Goal: Task Accomplishment & Management: Complete application form

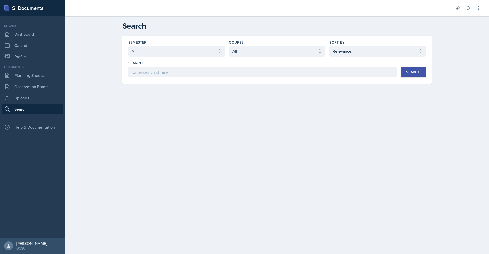
select select "all"
select select "1"
click at [17, 35] on link "Dashboard" at bounding box center [32, 34] width 61 height 10
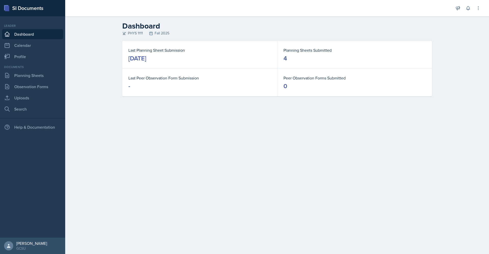
click at [35, 31] on link "Dashboard" at bounding box center [32, 34] width 61 height 10
click at [35, 34] on link "Dashboard" at bounding box center [32, 34] width 61 height 10
click at [31, 74] on link "Planning Sheets" at bounding box center [32, 75] width 61 height 10
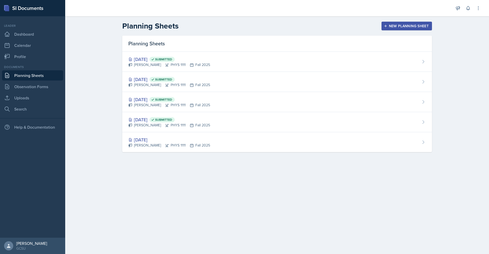
click at [387, 23] on button "New Planning Sheet" at bounding box center [406, 26] width 50 height 9
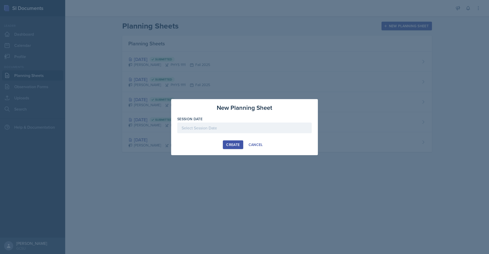
click at [254, 128] on div at bounding box center [244, 127] width 134 height 11
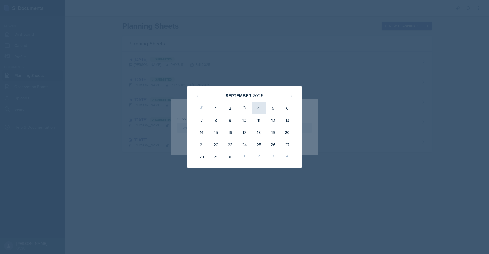
click at [258, 107] on div "4" at bounding box center [259, 108] width 14 height 12
type input "[DATE]"
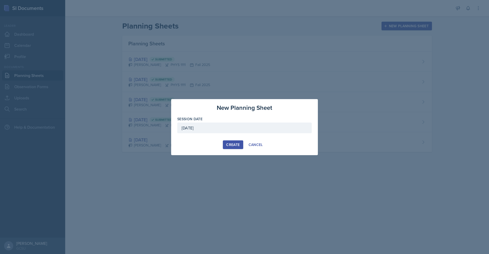
click at [230, 144] on div "Create" at bounding box center [232, 145] width 13 height 4
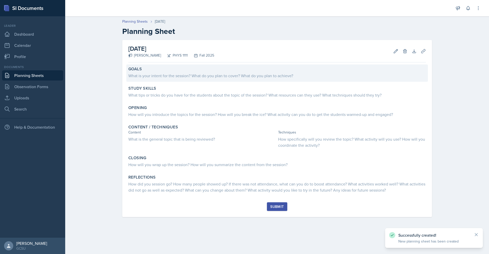
click at [151, 71] on div "Goals" at bounding box center [276, 68] width 297 height 5
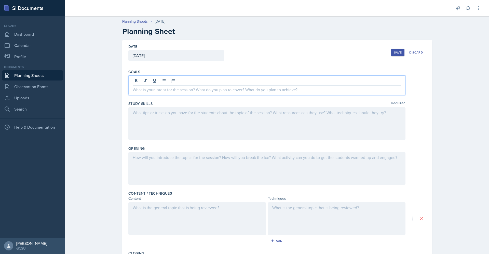
click at [160, 83] on div at bounding box center [266, 85] width 277 height 20
click at [249, 90] on p at bounding box center [267, 90] width 268 height 6
click at [203, 88] on p at bounding box center [267, 90] width 268 height 6
click at [157, 89] on p at bounding box center [267, 90] width 268 height 6
click at [148, 90] on p at bounding box center [267, 90] width 268 height 6
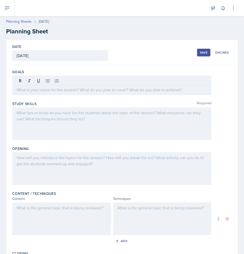
click at [50, 92] on p at bounding box center [112, 90] width 190 height 6
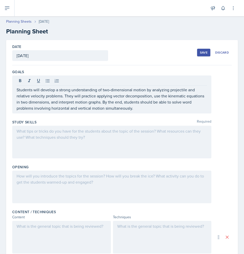
click at [73, 136] on div at bounding box center [111, 142] width 199 height 33
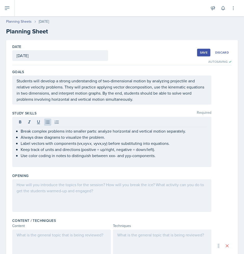
click at [48, 196] on div at bounding box center [111, 195] width 199 height 33
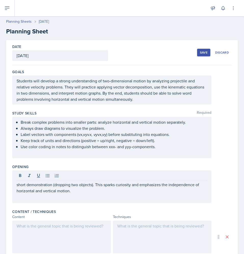
click at [44, 232] on div at bounding box center [61, 236] width 99 height 33
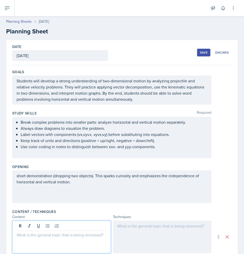
scroll to position [28, 0]
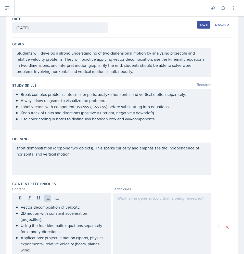
click at [161, 230] on div at bounding box center [162, 226] width 99 height 68
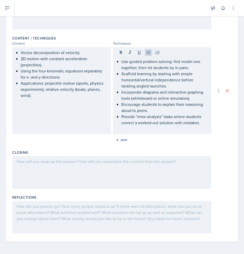
click at [37, 182] on div at bounding box center [111, 172] width 199 height 33
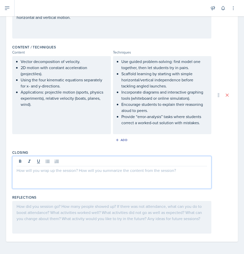
scroll to position [173, 0]
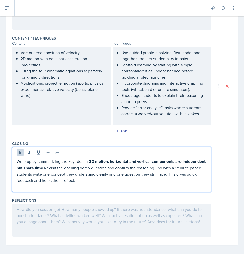
click at [68, 168] on strong "In 2D motion, horizontal and vertical components are independent but share time." at bounding box center [112, 164] width 190 height 12
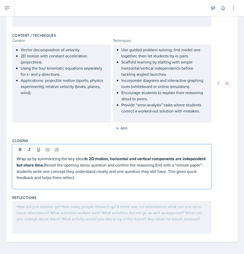
click at [177, 164] on p "Wrap up by summarizing the key idea: In 2D motion, horizontal and vertical comp…" at bounding box center [112, 167] width 190 height 25
click at [180, 165] on p "Wrap up by summarizing the key idea: In 2D motion, horizontal and vertical comp…" at bounding box center [112, 167] width 190 height 25
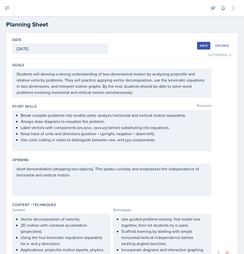
scroll to position [4, 0]
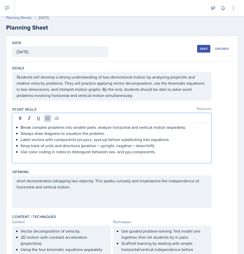
click at [86, 129] on ul "Break complex problems into smaller parts: analyze horizontal and vertical moti…" at bounding box center [114, 139] width 186 height 31
click at [86, 140] on p "Label vectors with components (vx,vyv x, v yvx​,vy​) before substituting into e…" at bounding box center [114, 139] width 186 height 6
click at [90, 139] on em ", v" at bounding box center [89, 139] width 4 height 6
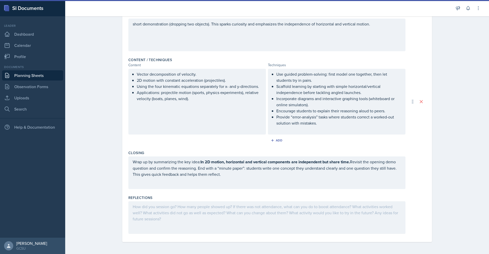
scroll to position [0, 0]
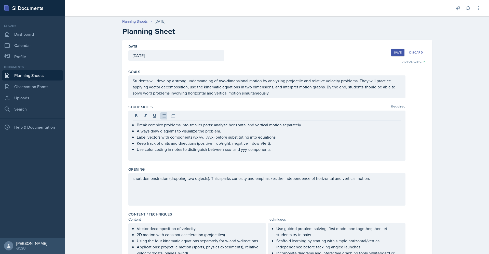
click at [394, 52] on div "Save" at bounding box center [398, 52] width 8 height 4
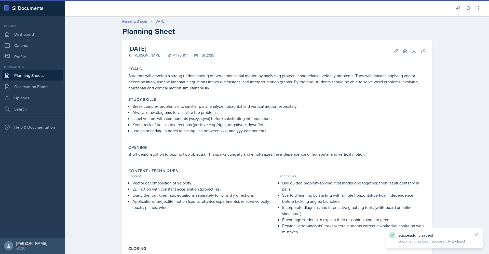
click at [25, 70] on div "Documents Planning Sheets Observation Forms Uploads Search" at bounding box center [32, 89] width 61 height 49
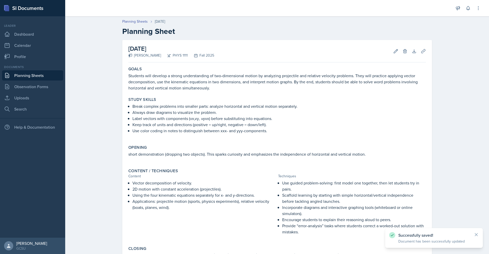
click at [28, 73] on link "Planning Sheets" at bounding box center [32, 75] width 61 height 10
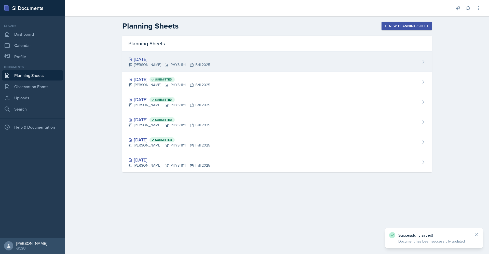
click at [171, 62] on div "[DATE]" at bounding box center [169, 59] width 82 height 7
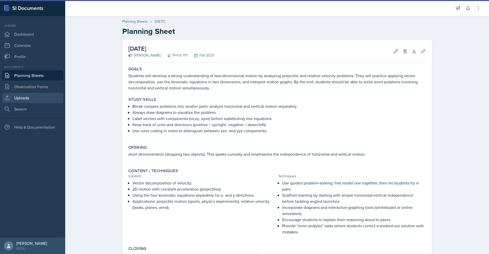
click at [31, 101] on link "Uploads" at bounding box center [32, 98] width 61 height 10
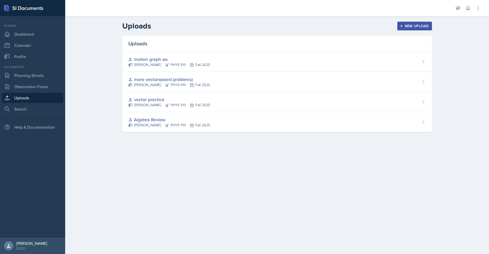
click at [408, 20] on header "Uploads New Upload" at bounding box center [277, 25] width 424 height 19
click at [408, 24] on div "New Upload" at bounding box center [414, 26] width 28 height 4
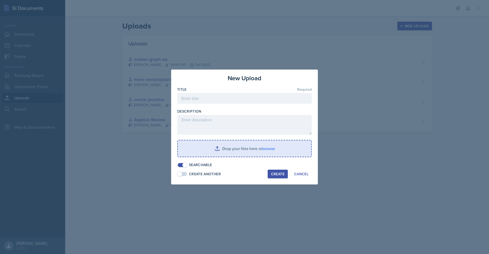
click at [252, 152] on input "file" at bounding box center [244, 148] width 133 height 16
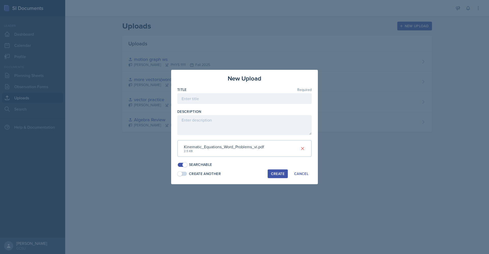
click at [281, 174] on div "Create" at bounding box center [277, 174] width 13 height 4
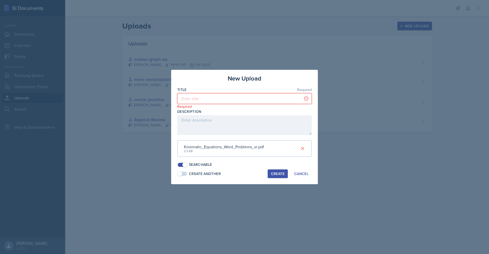
click at [222, 99] on input at bounding box center [244, 98] width 134 height 11
type input "v"
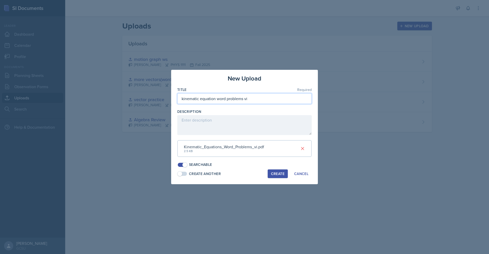
type input "kinematic equation word problems vi"
click at [272, 173] on div "Create" at bounding box center [277, 174] width 13 height 4
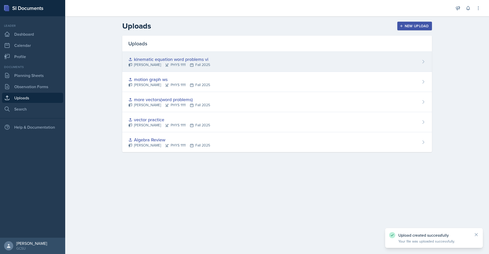
click at [416, 59] on div "kinematic equation word problems vi [PERSON_NAME] PHYS 1111 Fall 2025" at bounding box center [277, 62] width 310 height 20
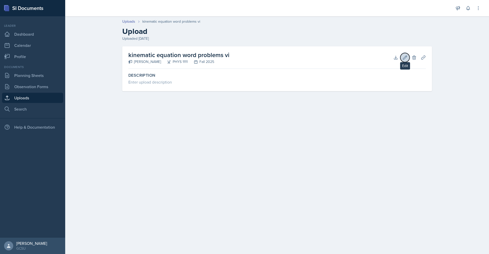
click at [404, 58] on icon at bounding box center [405, 57] width 4 height 4
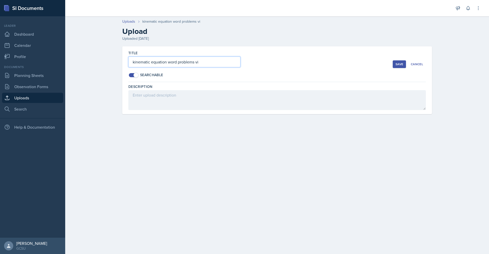
click at [204, 62] on input "kinematic equation word problems vi" at bounding box center [184, 62] width 112 height 11
type input "kinematic equation word problems"
click at [396, 63] on div "Save" at bounding box center [399, 64] width 8 height 4
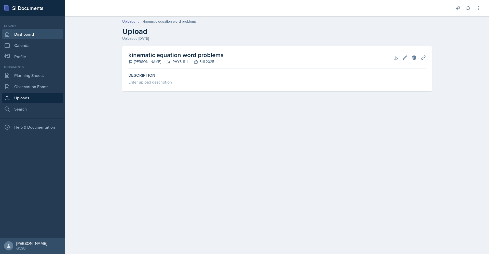
click at [24, 34] on link "Dashboard" at bounding box center [32, 34] width 61 height 10
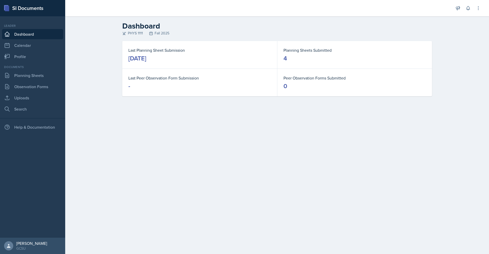
click at [28, 33] on link "Dashboard" at bounding box center [32, 34] width 61 height 10
click at [47, 77] on link "Planning Sheets" at bounding box center [32, 75] width 61 height 10
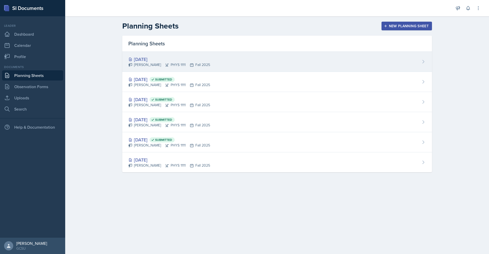
click at [196, 60] on div "[DATE]" at bounding box center [169, 59] width 82 height 7
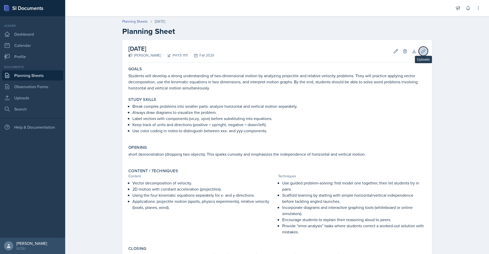
click at [421, 50] on icon at bounding box center [423, 51] width 5 height 5
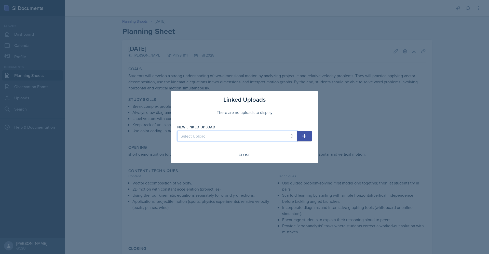
click at [282, 133] on select "Select Upload Algebra Review vector practice more vectors(word problems) motion…" at bounding box center [237, 136] width 120 height 11
select select "cdb8c278-e24f-43ce-9524-acb5226ea975"
click at [177, 131] on select "Select Upload Algebra Review vector practice more vectors(word problems) motion…" at bounding box center [237, 136] width 120 height 11
click at [245, 152] on button "Close" at bounding box center [244, 154] width 18 height 9
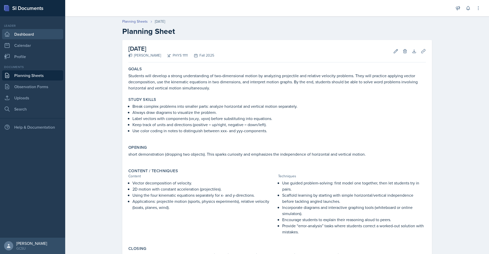
click at [14, 33] on link "Dashboard" at bounding box center [32, 34] width 61 height 10
